Goal: Task Accomplishment & Management: Manage account settings

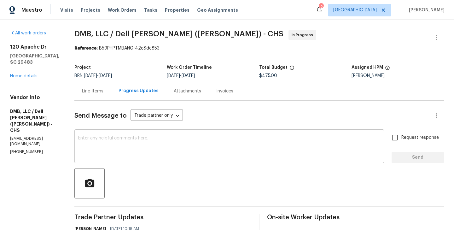
click at [131, 138] on textarea at bounding box center [229, 147] width 302 height 22
click at [29, 75] on link "Home details" at bounding box center [23, 76] width 27 height 4
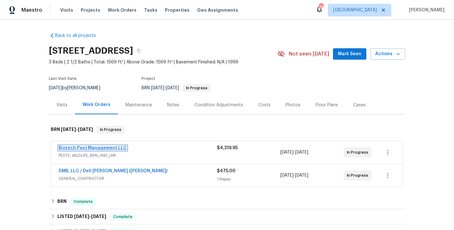
click at [94, 147] on link "Biotech Pest Management LLC" at bounding box center [93, 148] width 68 height 4
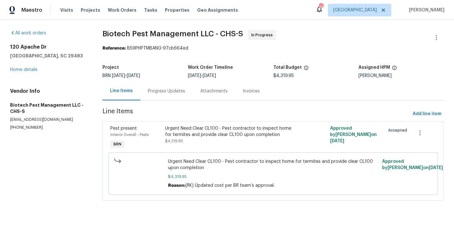
click at [164, 89] on div "Progress Updates" at bounding box center [166, 91] width 37 height 6
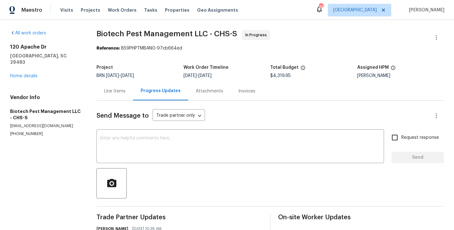
click at [120, 90] on div "Line Items" at bounding box center [114, 91] width 21 height 6
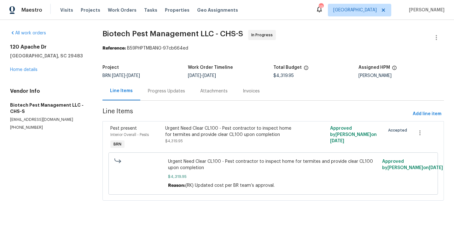
click at [29, 129] on p "(843) 442-3909" at bounding box center [48, 127] width 77 height 5
copy p "(843) 442-3909"
click at [158, 95] on div "Progress Updates" at bounding box center [166, 91] width 52 height 19
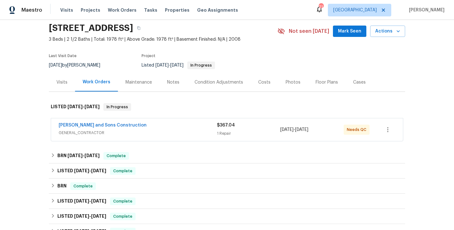
scroll to position [28, 0]
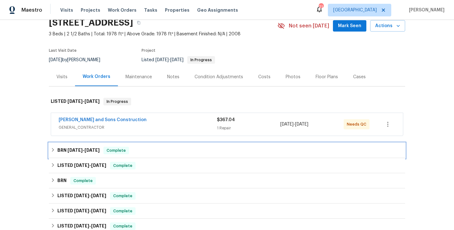
click at [115, 152] on span "Complete" at bounding box center [116, 150] width 24 height 6
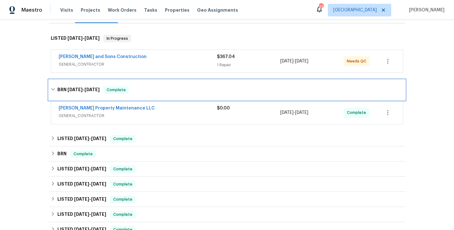
scroll to position [92, 0]
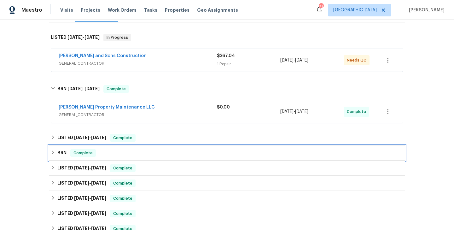
click at [116, 152] on div "BRN Complete" at bounding box center [227, 153] width 352 height 8
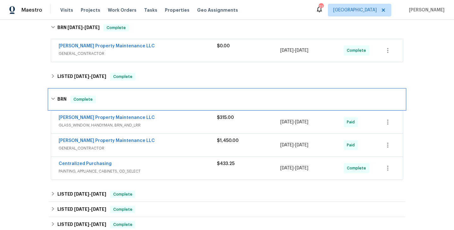
scroll to position [154, 0]
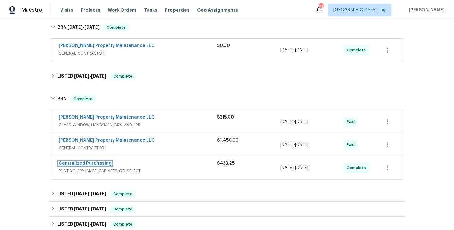
click at [94, 164] on link "Centralized Purchasing" at bounding box center [85, 163] width 53 height 4
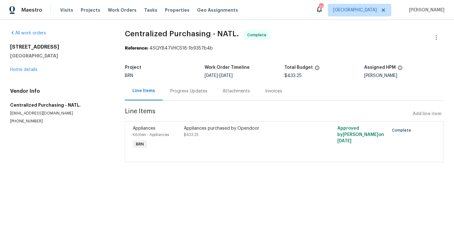
click at [178, 136] on div "Kitchen - Appliances" at bounding box center [156, 134] width 47 height 6
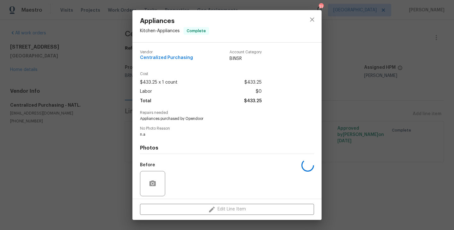
scroll to position [45, 0]
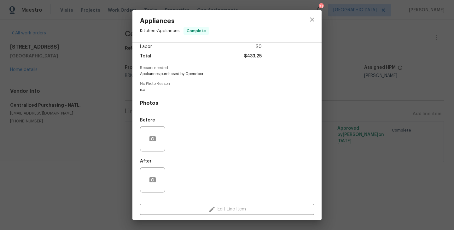
click at [55, 125] on div "Appliances Kitchen - Appliances Complete Vendor Centralized Purchasing Account …" at bounding box center [227, 115] width 454 height 230
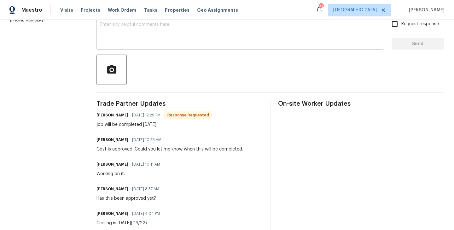
scroll to position [72, 0]
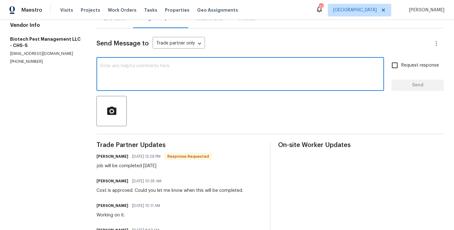
click at [137, 84] on textarea at bounding box center [240, 75] width 280 height 22
type textarea "Thank you."
click at [391, 64] on input "Request response" at bounding box center [394, 65] width 13 height 13
checkbox input "true"
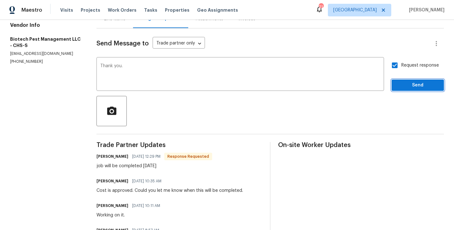
click at [412, 82] on span "Send" at bounding box center [418, 85] width 42 height 8
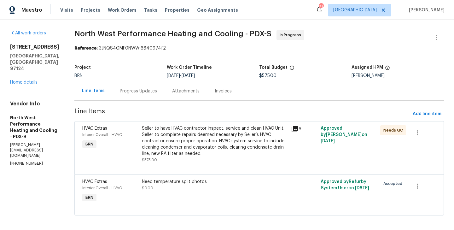
click at [155, 145] on div "Seller to have HVAC contractor inspect, service and clean HVAC Unit. Seller to …" at bounding box center [214, 141] width 145 height 32
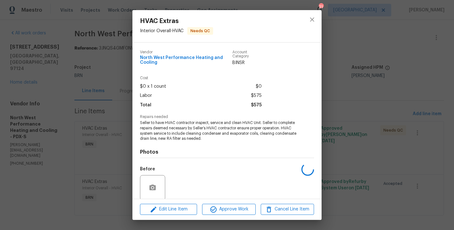
scroll to position [49, 0]
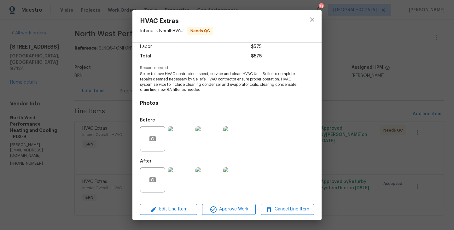
click at [179, 176] on img at bounding box center [180, 179] width 25 height 25
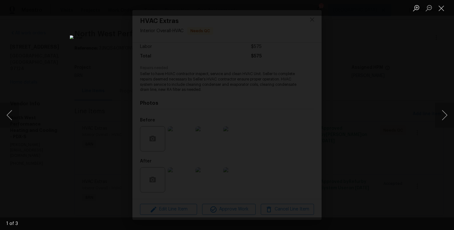
click at [104, 138] on div "Lightbox" at bounding box center [227, 115] width 454 height 230
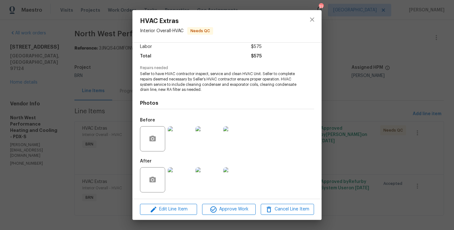
click at [97, 108] on div "HVAC Extras Interior Overall - HVAC Needs QC Vendor North West Performance Heat…" at bounding box center [227, 115] width 454 height 230
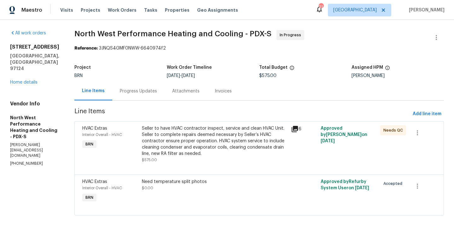
click at [165, 95] on div "Progress Updates" at bounding box center [138, 91] width 52 height 19
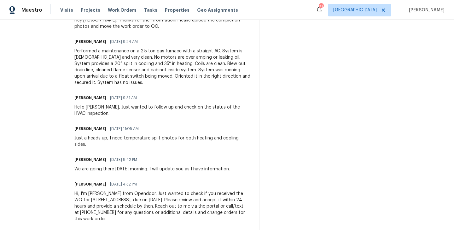
scroll to position [333, 0]
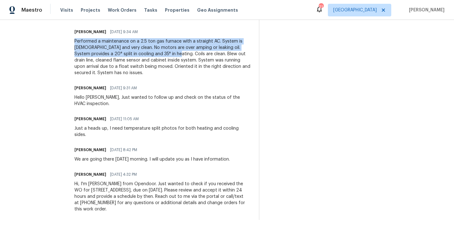
drag, startPoint x: 90, startPoint y: 44, endPoint x: 193, endPoint y: 55, distance: 103.4
copy div "Performed a maintenance on a 2.5 ton gas furnace with a straight AC. System is …"
